Goal: Information Seeking & Learning: Learn about a topic

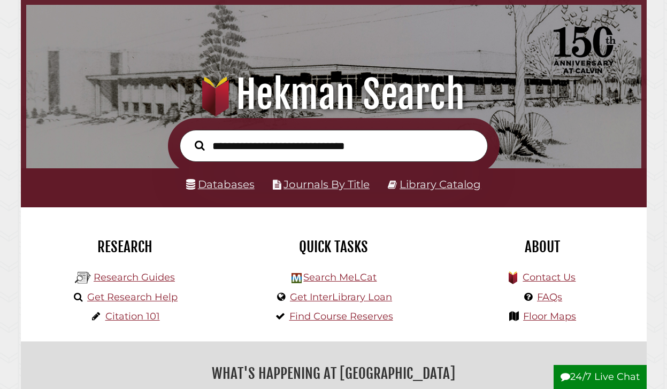
scroll to position [46, 0]
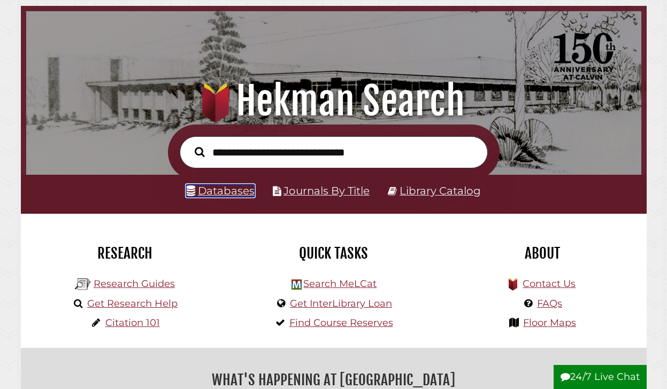
click at [224, 188] on link "Databases" at bounding box center [220, 191] width 68 height 13
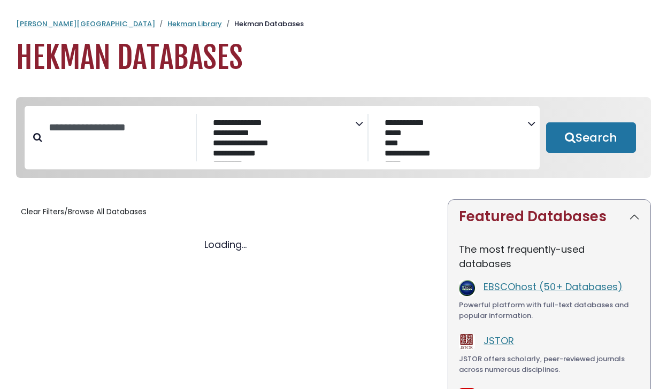
select select "Database Subject Filter"
select select "Database Vendors Filter"
select select "Database Subject Filter"
select select "Database Vendors Filter"
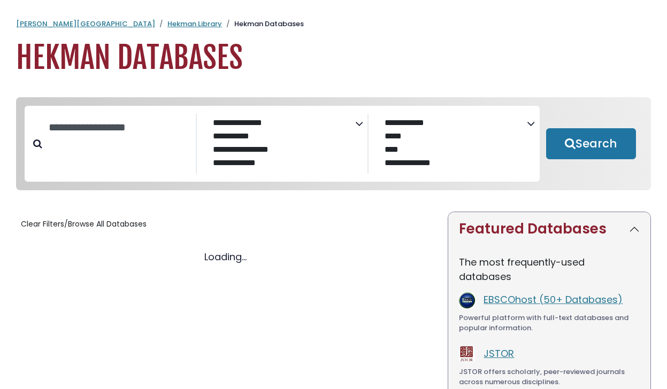
select select "Database Subject Filter"
select select "Database Vendors Filter"
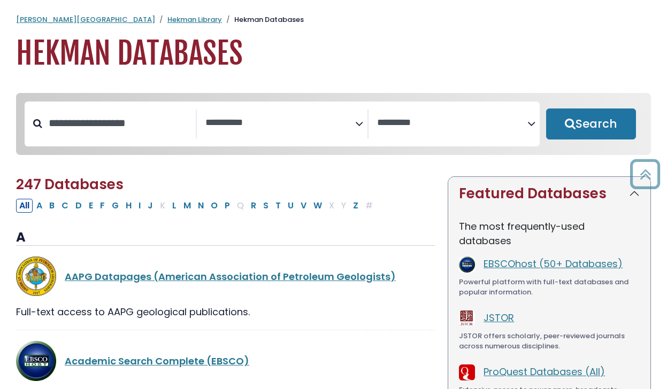
scroll to position [2, 0]
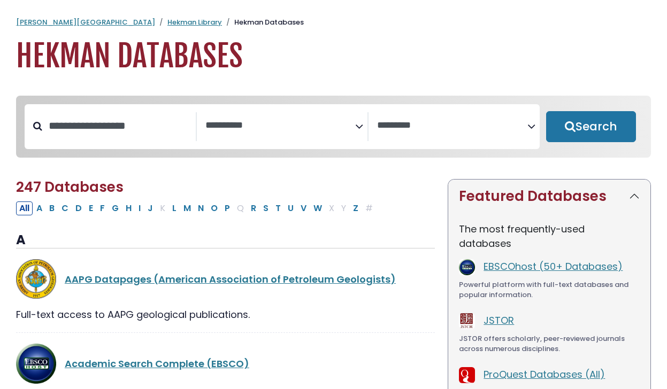
click at [167, 140] on div "Search filters" at bounding box center [119, 126] width 154 height 28
click at [261, 124] on textarea "Search" at bounding box center [280, 125] width 150 height 11
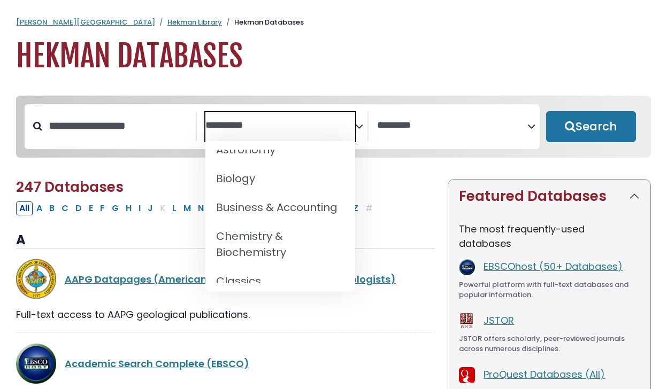
scroll to position [0, 0]
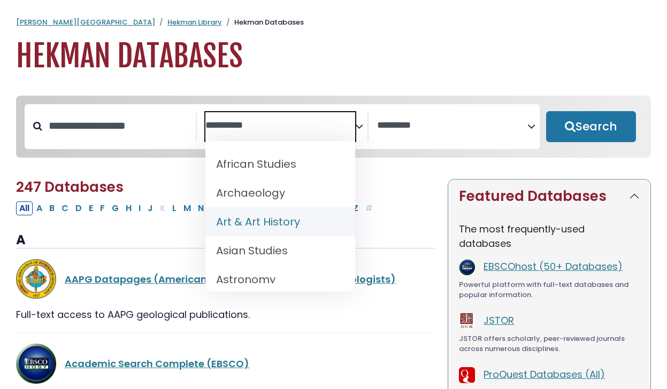
select select "*****"
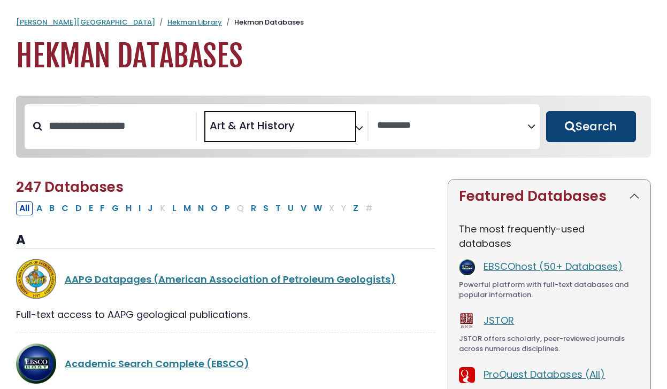
click at [606, 124] on button "Search" at bounding box center [591, 126] width 90 height 31
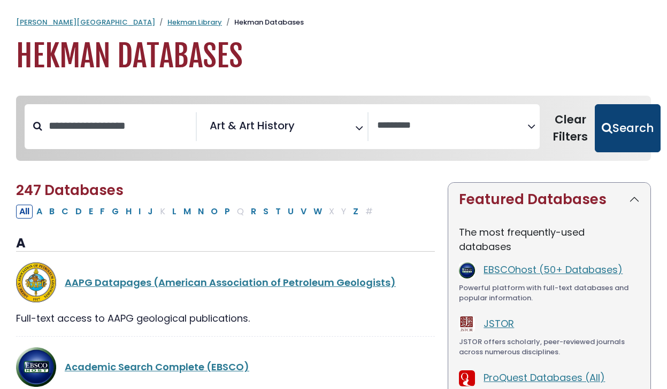
select select "Database Vendors Filter"
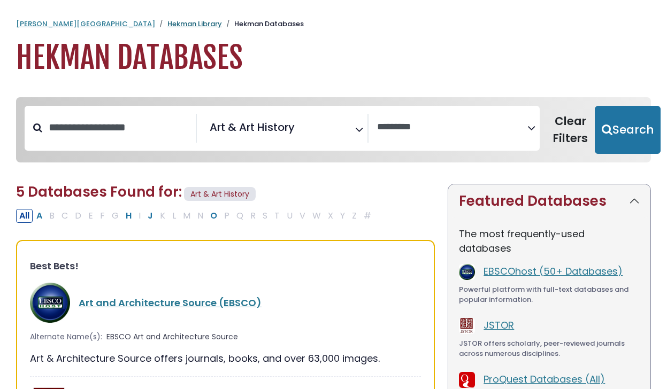
click at [167, 19] on link "Hekman Library" at bounding box center [194, 24] width 55 height 10
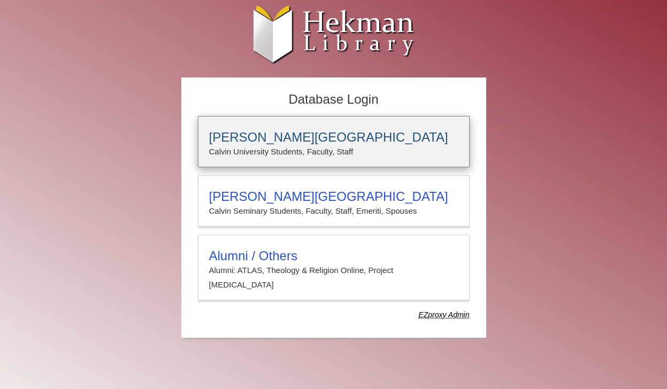
type input "**********"
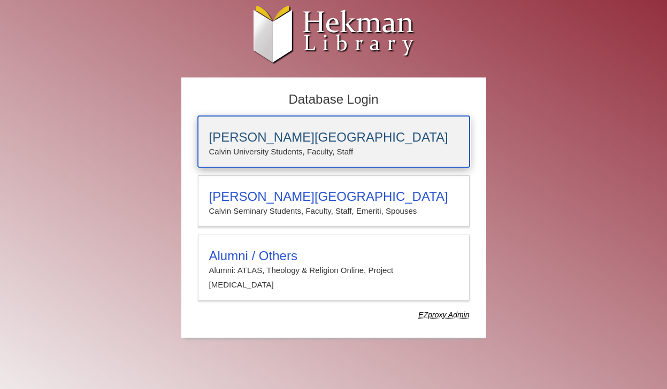
click at [293, 144] on h3 "[PERSON_NAME][GEOGRAPHIC_DATA]" at bounding box center [333, 137] width 249 height 15
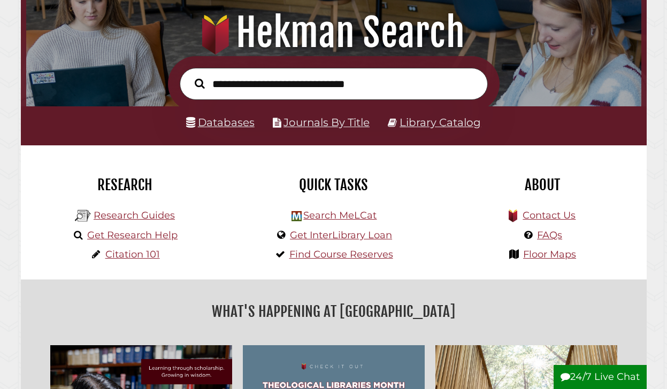
scroll to position [113, 0]
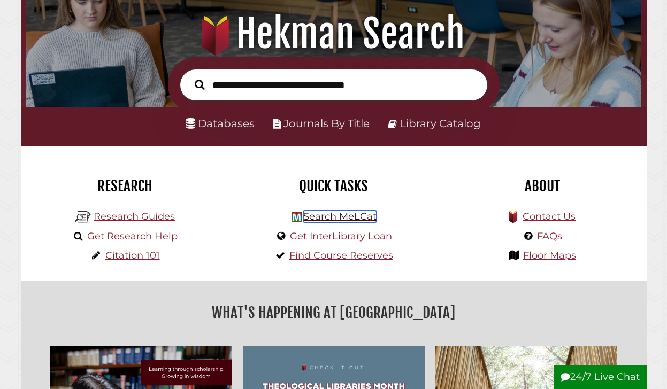
click at [328, 221] on link "Search MeLCat" at bounding box center [339, 217] width 73 height 12
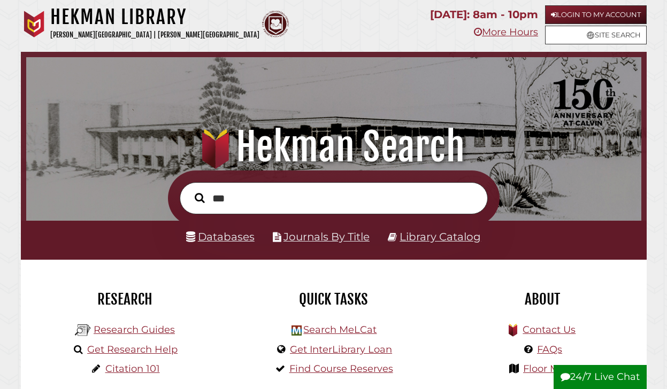
type input "***"
click at [189, 190] on button "Search" at bounding box center [199, 198] width 21 height 16
